Goal: Task Accomplishment & Management: Complete application form

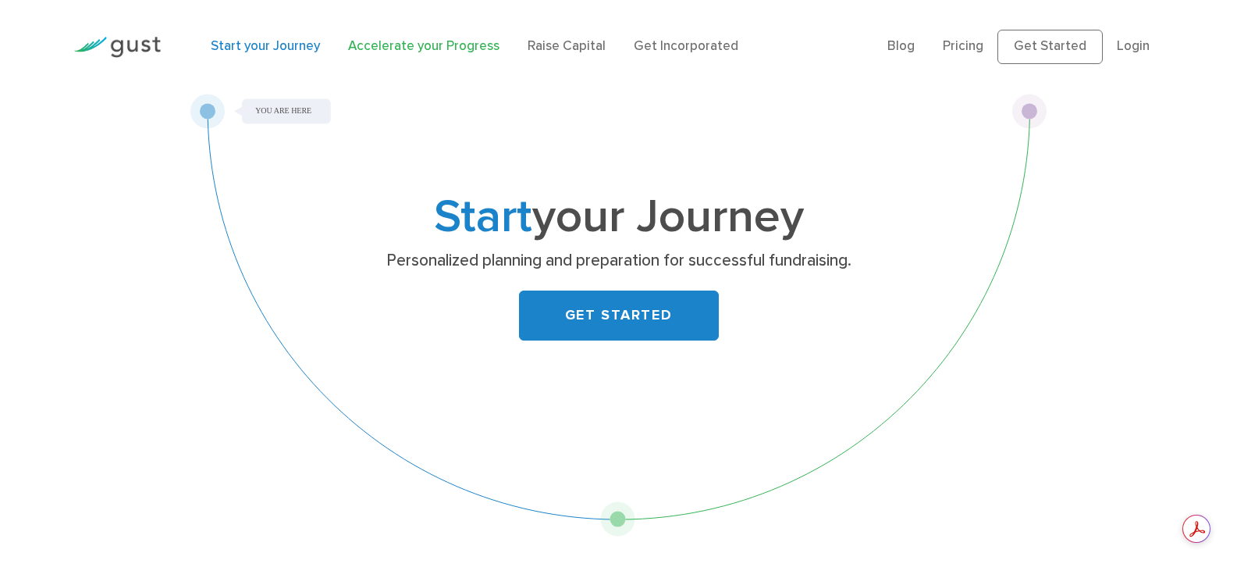
click at [383, 48] on link "Accelerate your Progress" at bounding box center [423, 46] width 151 height 16
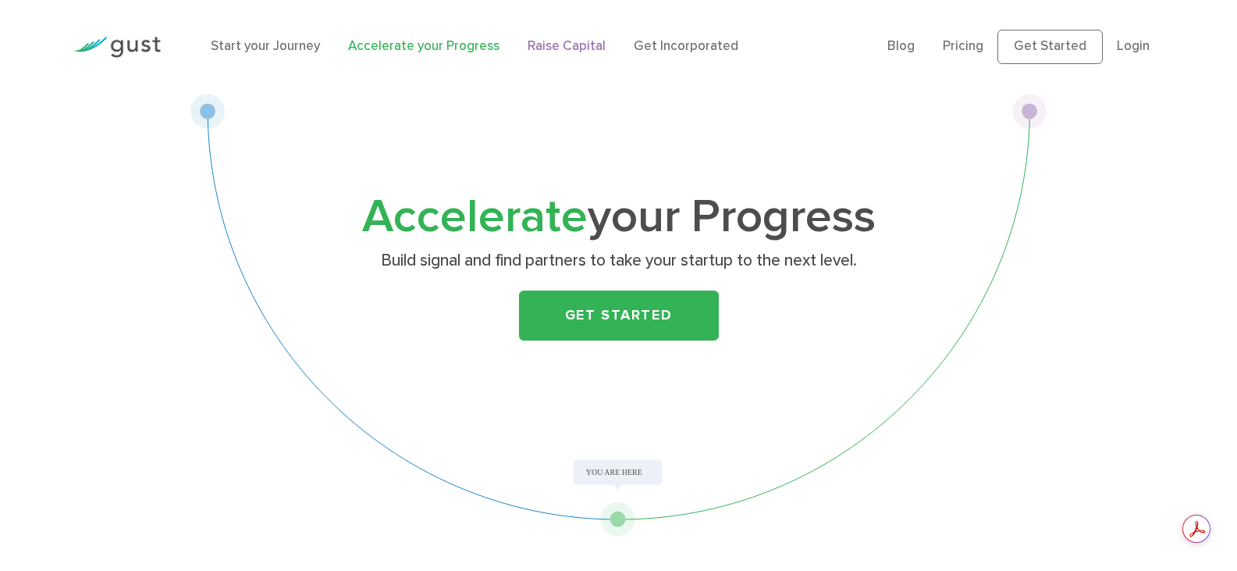
click at [533, 44] on link "Raise Capital" at bounding box center [567, 46] width 78 height 16
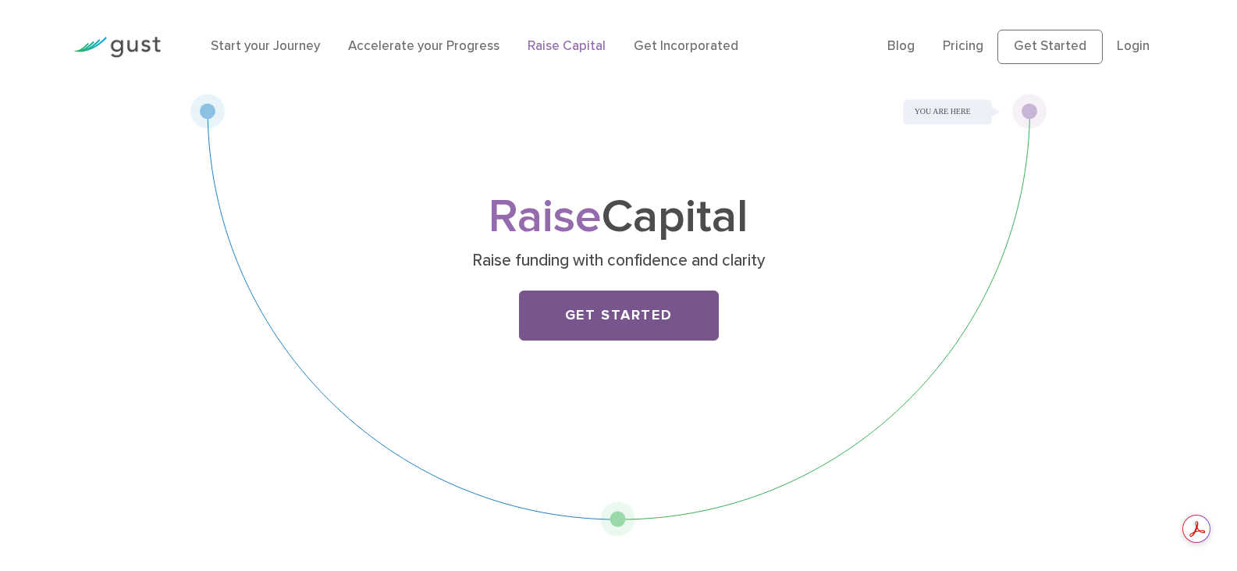
click at [587, 322] on link "Get Started" at bounding box center [619, 315] width 200 height 50
